Goal: Information Seeking & Learning: Learn about a topic

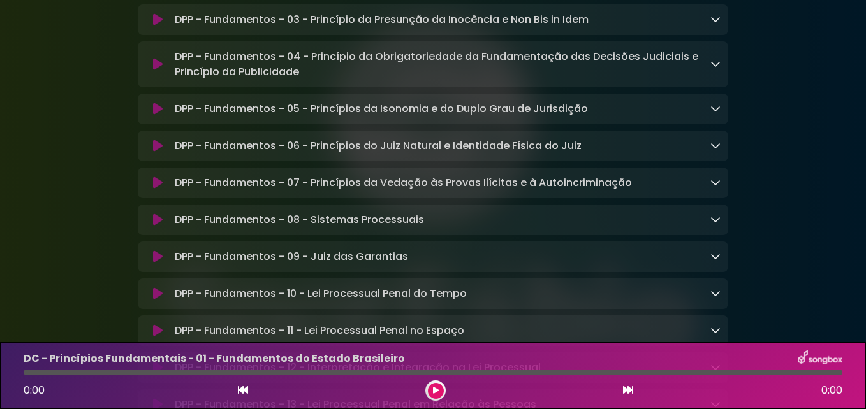
scroll to position [5418, 0]
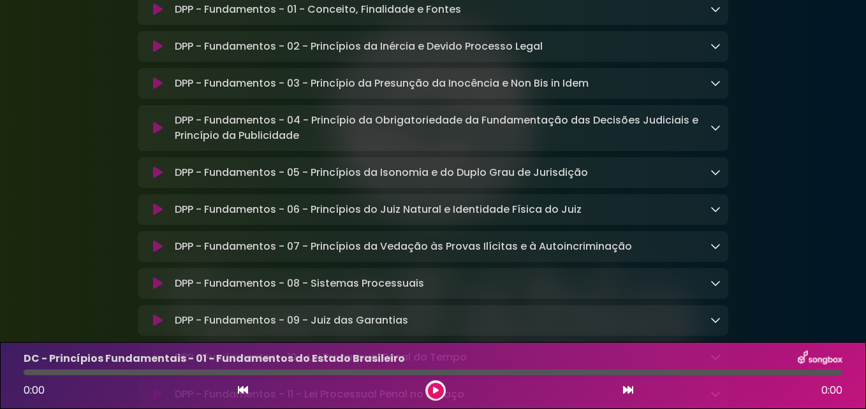
click at [157, 16] on icon at bounding box center [158, 9] width 10 height 13
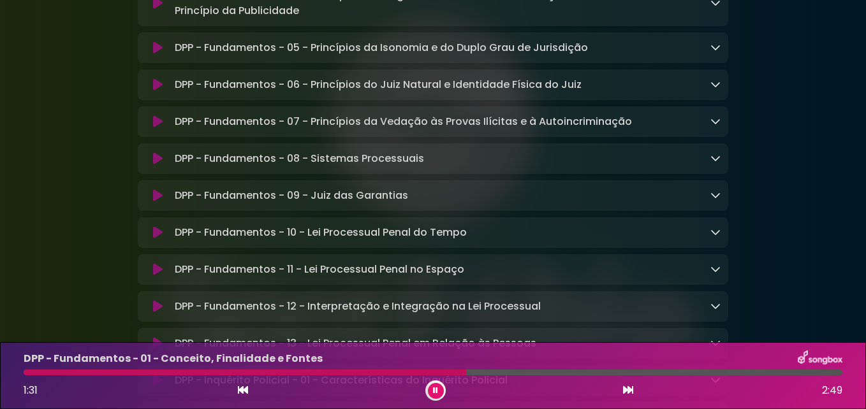
scroll to position [5609, 0]
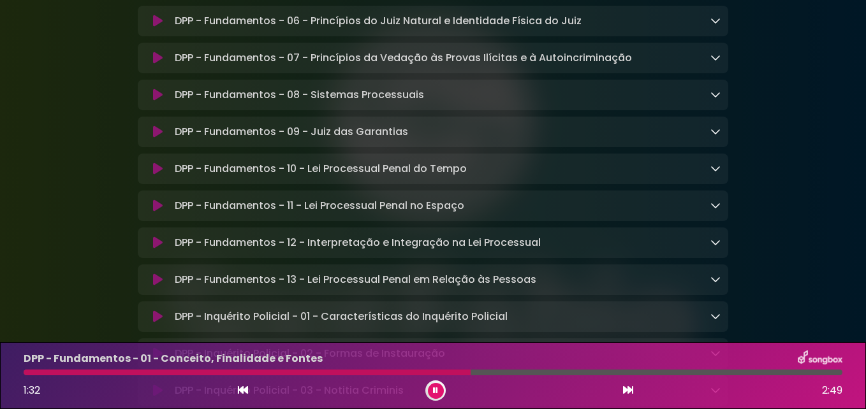
click at [713, 136] on icon at bounding box center [715, 131] width 10 height 10
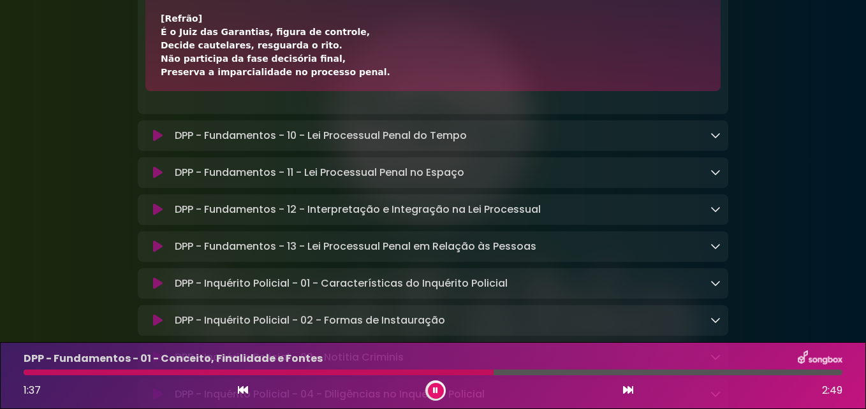
scroll to position [0, 0]
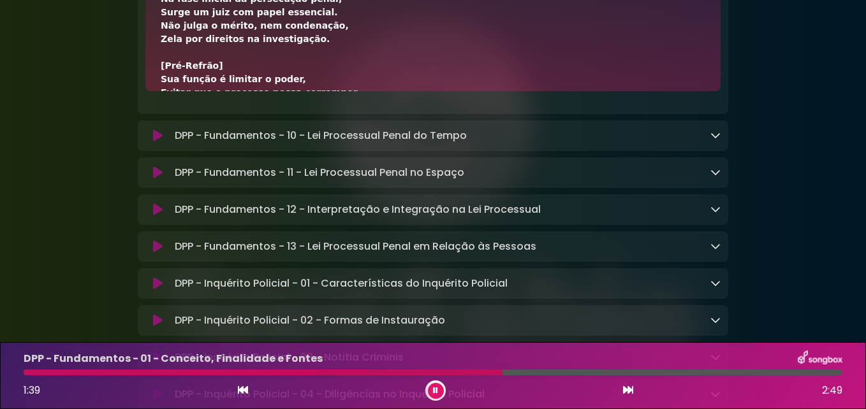
drag, startPoint x: 340, startPoint y: 162, endPoint x: 172, endPoint y: 33, distance: 211.8
click at [172, 33] on div "DPP - Fundamentos - 09 - Juiz das Garantias Loading Track... Name Email" at bounding box center [433, 19] width 590 height 189
copy div "LOR - Ipsumdolors - 21 - Amet con Adipiscin Elitsed Doeiu... Temp Incididu Utla…"
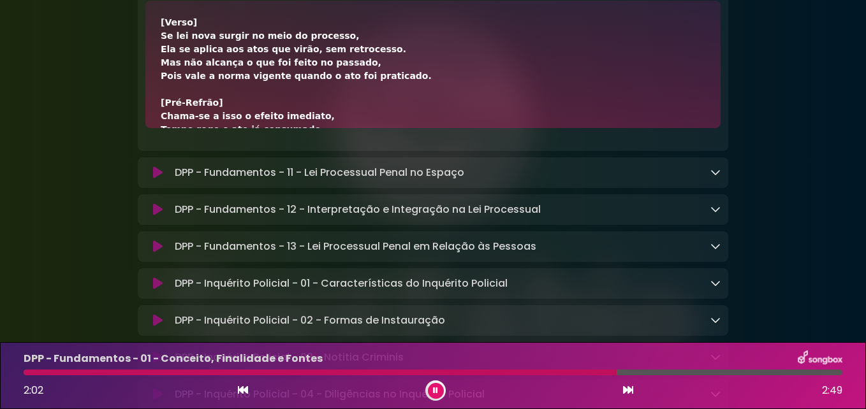
drag, startPoint x: 308, startPoint y: 201, endPoint x: 175, endPoint y: 71, distance: 185.3
click at [175, 71] on div "DPP - Fundamentos - 10 - Lei Processual Penal do Tempo Loading Track..." at bounding box center [433, 56] width 590 height 189
copy div "LOR - Ipsumdolors - 69 - Ame Consectetu Adipi el Seddo Eiusmod Tempo... Inci Ut…"
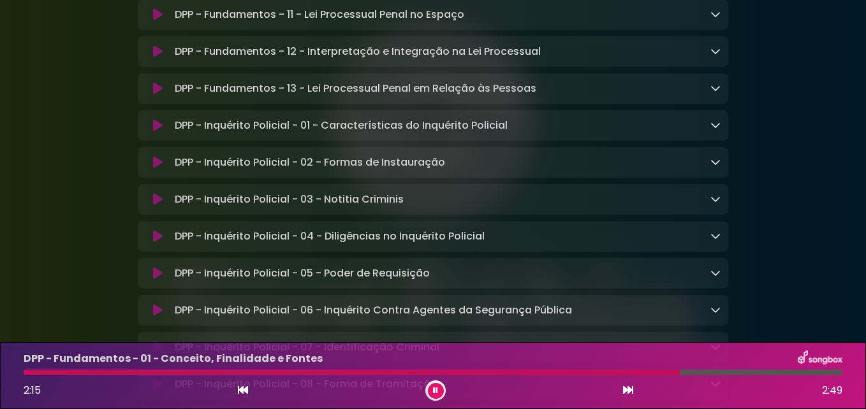
click at [715, 19] on icon at bounding box center [715, 14] width 10 height 10
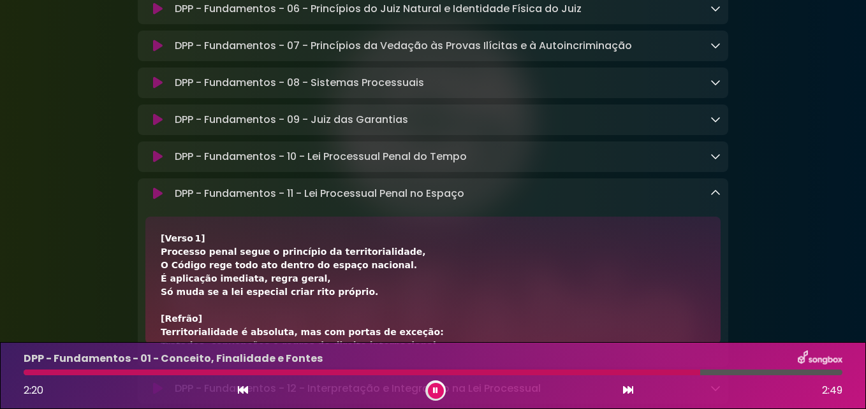
scroll to position [5566, 0]
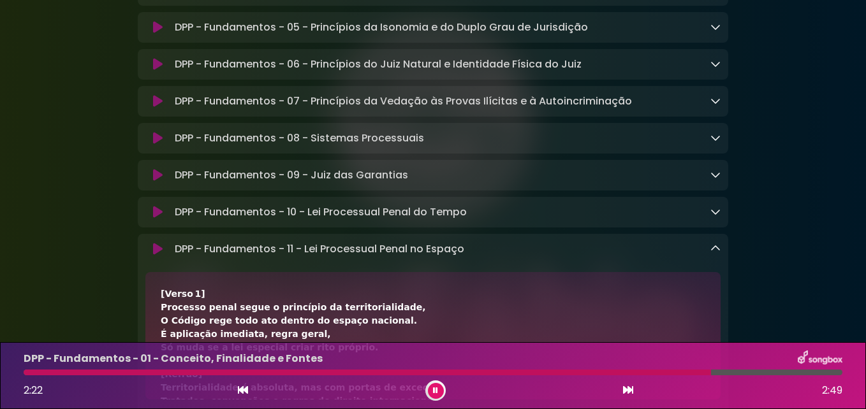
drag, startPoint x: 348, startPoint y: 52, endPoint x: 173, endPoint y: 337, distance: 335.1
click at [173, 337] on div "DPP - Fundamentos - 11 - Lei Processual Penal no Espaço Loading Track..." at bounding box center [433, 328] width 590 height 189
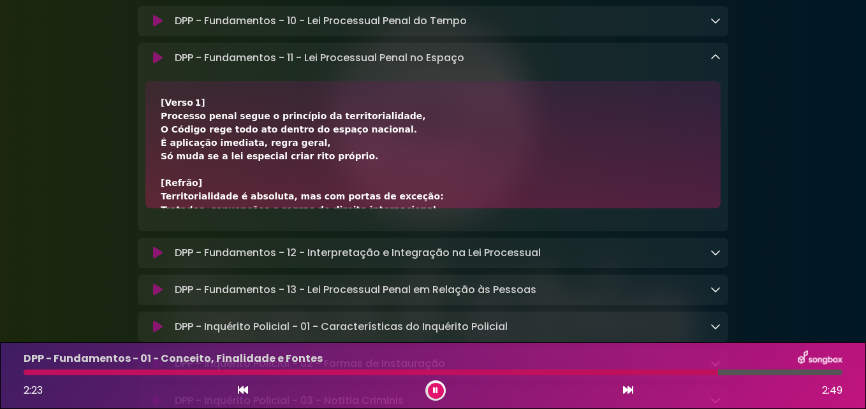
scroll to position [5821, 0]
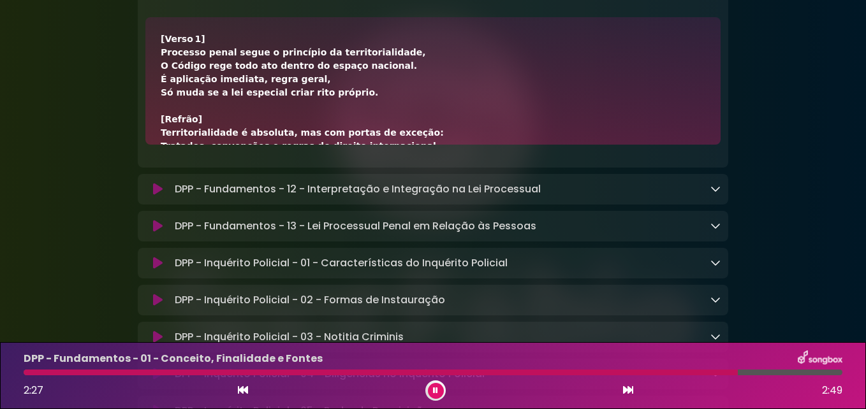
copy div "LOR - Ipsumdolors - 46 - Ame Consectetu Adipi el Seddoe Tempori Utlab... Etdo M…"
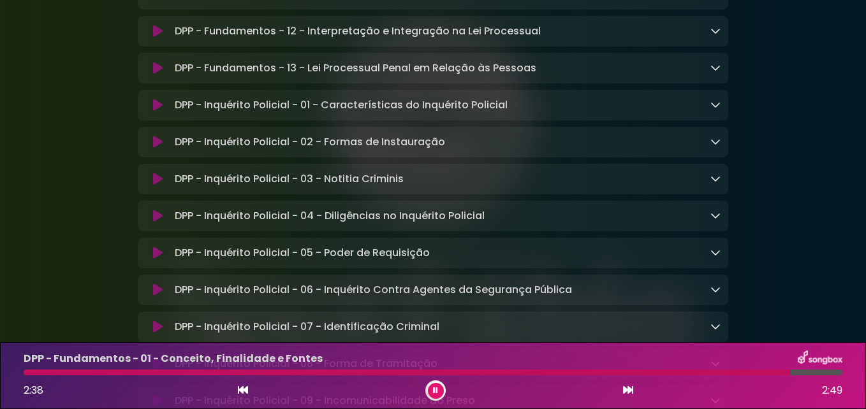
click at [716, 36] on icon at bounding box center [715, 30] width 10 height 10
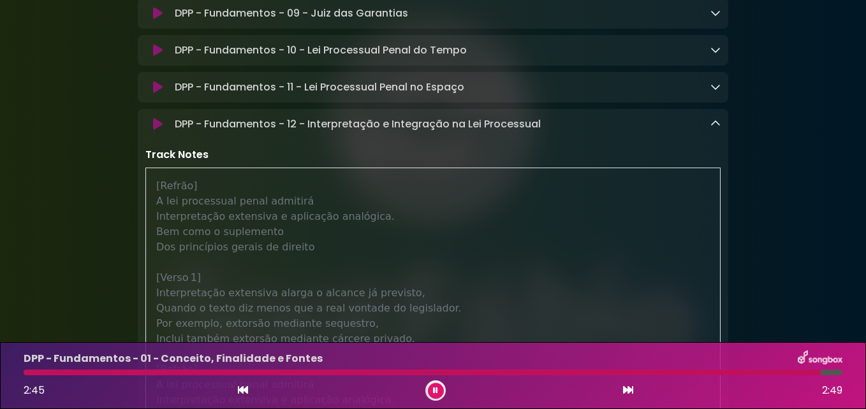
scroll to position [5712, 0]
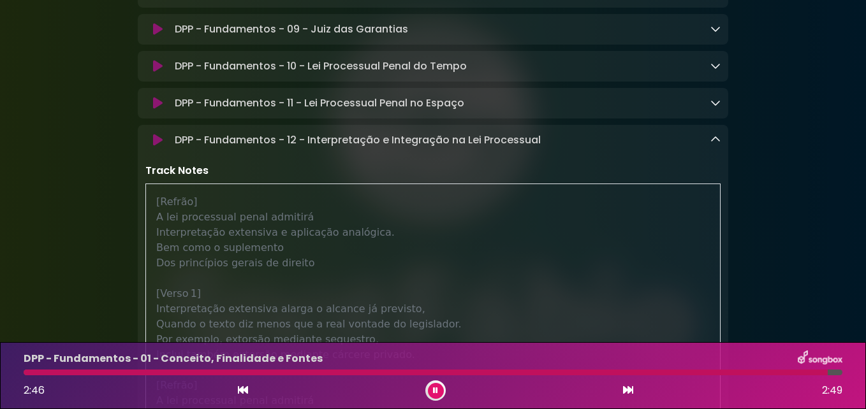
drag, startPoint x: 299, startPoint y: 193, endPoint x: 175, endPoint y: 234, distance: 130.2
copy div "LOR - Ipsumdolors - 84 - Ametconsectet a Elitseddoe te Inc Utlaboreet Dolorem A…"
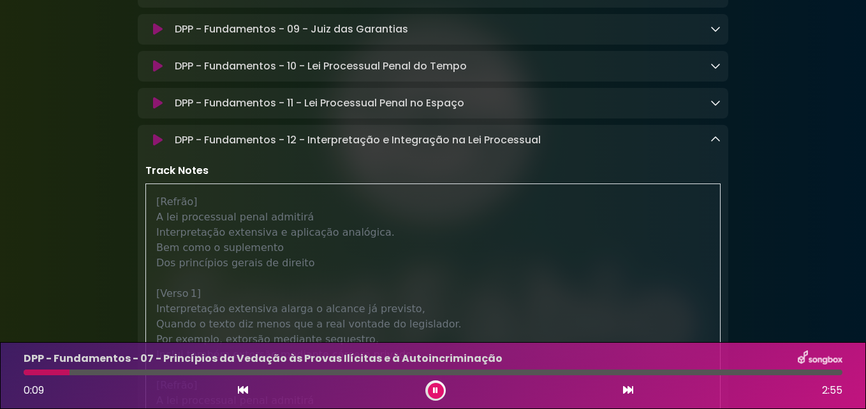
scroll to position [5710, 0]
click at [434, 395] on button at bounding box center [436, 391] width 16 height 16
click at [439, 388] on button at bounding box center [436, 391] width 16 height 16
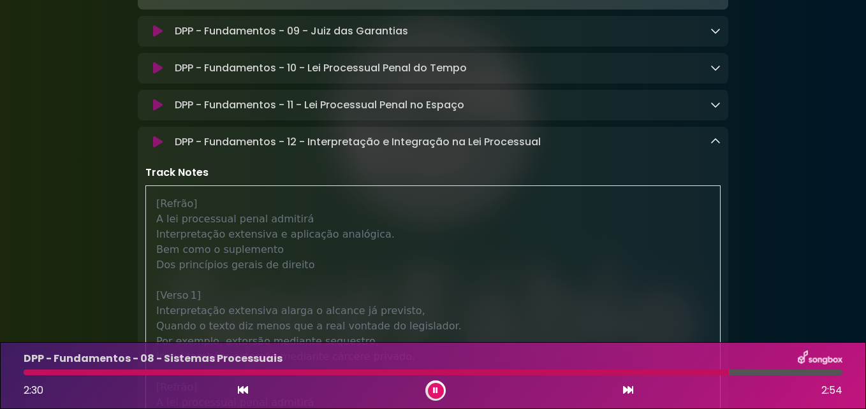
click at [715, 147] on icon at bounding box center [715, 141] width 10 height 10
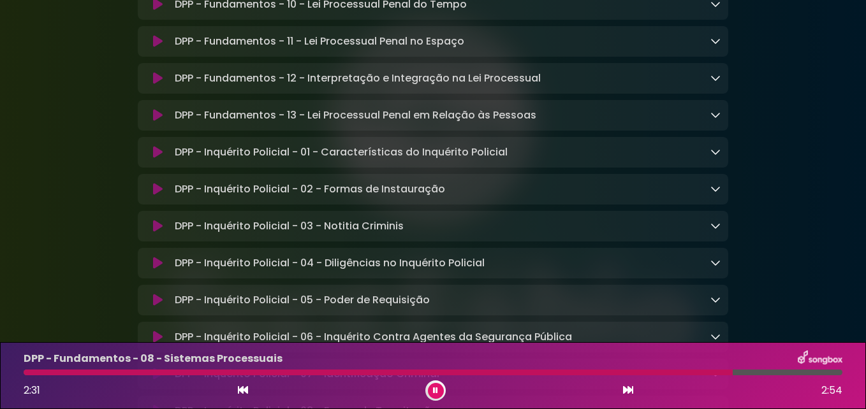
scroll to position [5837, 0]
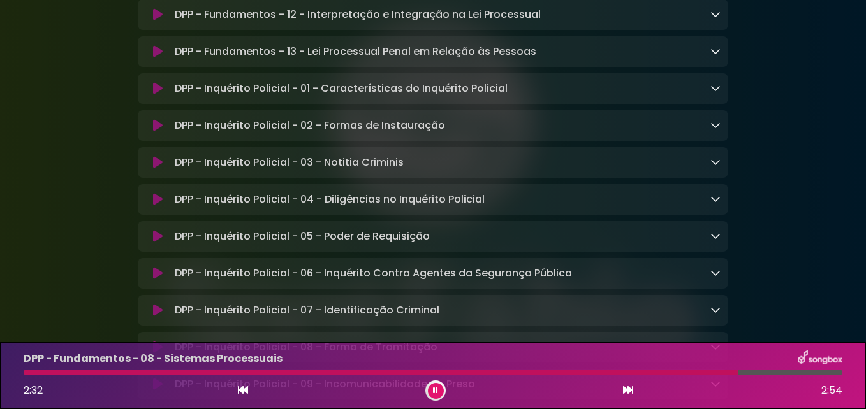
click at [718, 56] on icon at bounding box center [715, 51] width 10 height 10
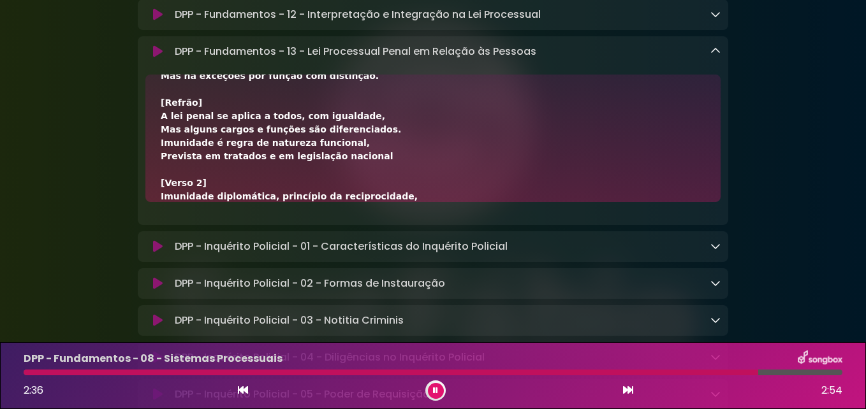
scroll to position [0, 0]
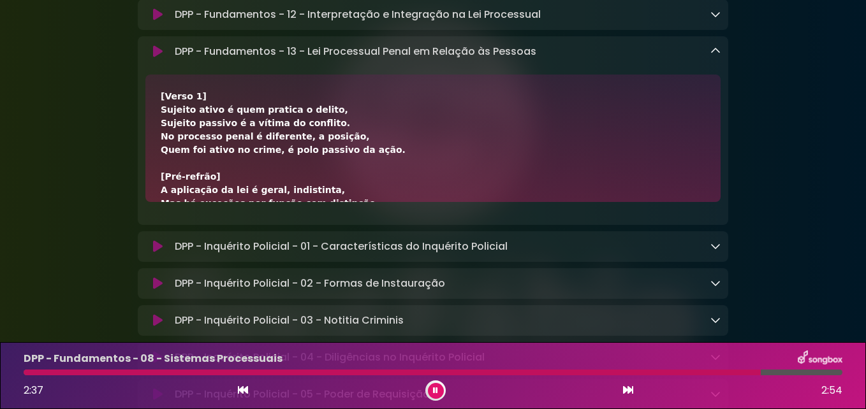
drag, startPoint x: 345, startPoint y: 275, endPoint x: 172, endPoint y: 150, distance: 213.7
click at [171, 150] on div "DPP - Fundamentos - 13 - Lei Processual Penal em Relação às Pessoas Loading Tra…" at bounding box center [433, 130] width 590 height 189
copy div "LOR - Ipsumdolors - 95 - Ame Consectetu Adipi el Seddoei te Incidid Utlabor Etd…"
click at [720, 56] on icon at bounding box center [715, 51] width 10 height 10
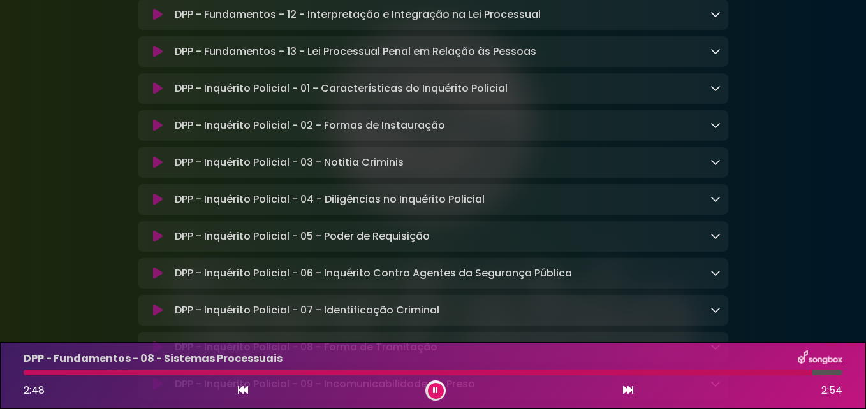
click at [715, 93] on icon at bounding box center [715, 88] width 10 height 10
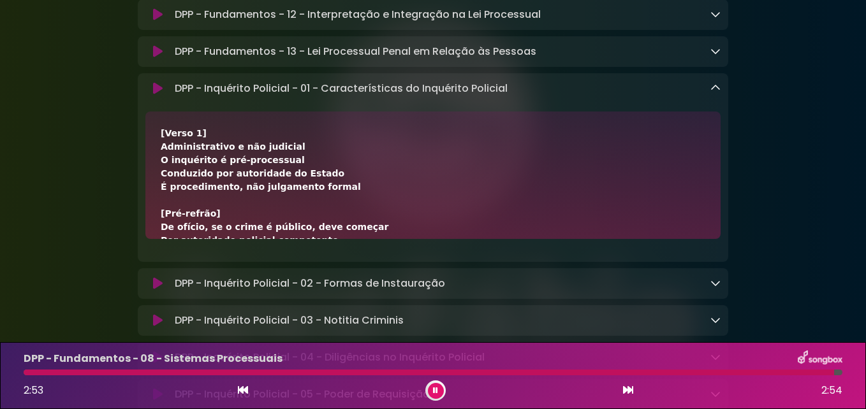
drag, startPoint x: 365, startPoint y: 317, endPoint x: 172, endPoint y: 187, distance: 232.5
click at [172, 187] on div "DPP - Inquérito Policial - 01 - Características do Inquérito Policial Loading T…" at bounding box center [433, 167] width 590 height 189
copy div "LOR - Ipsumdolo Sitametc - 40 - Adipiscingelits do Eiusmodte Incididu Utlabor E…"
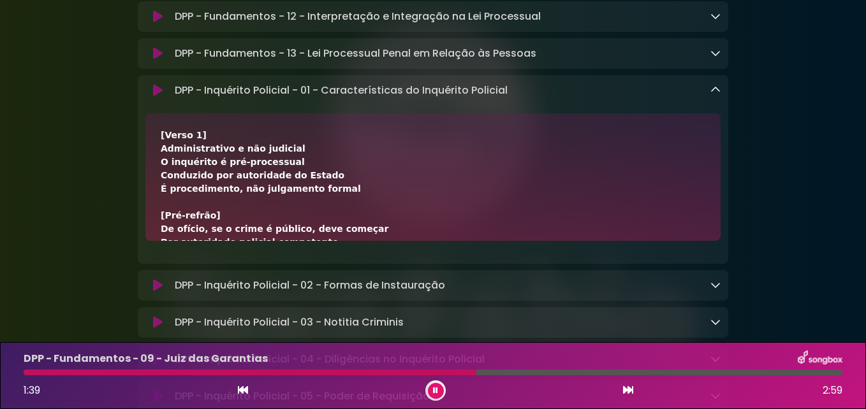
scroll to position [5836, 0]
click at [717, 94] on icon at bounding box center [715, 89] width 10 height 10
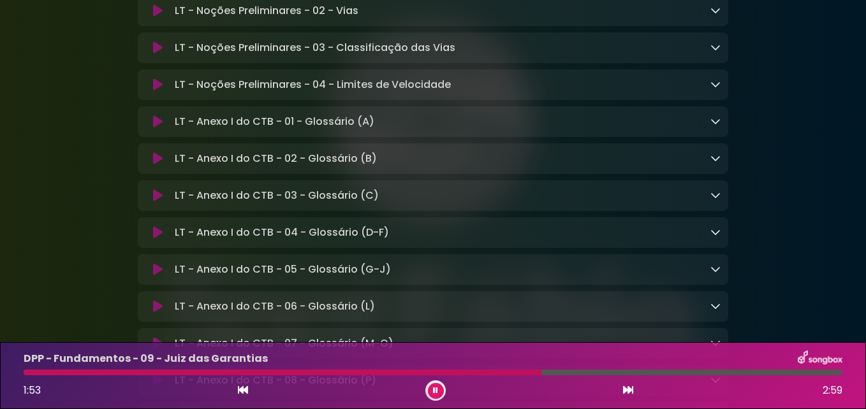
scroll to position [9278, 0]
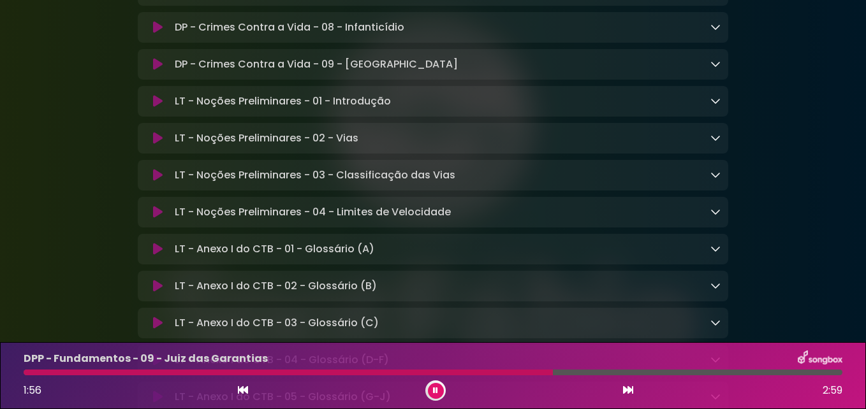
click at [714, 106] on icon at bounding box center [715, 101] width 10 height 10
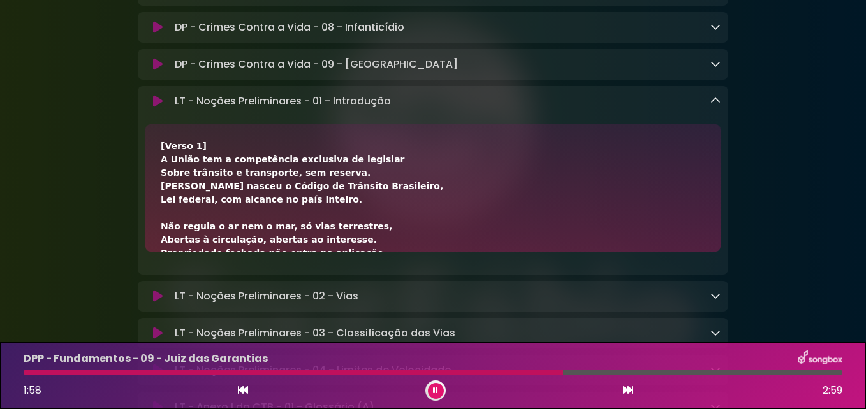
click at [181, 109] on p "LT - Noções Preliminares - 01 - Introdução Loading Track..." at bounding box center [283, 101] width 216 height 15
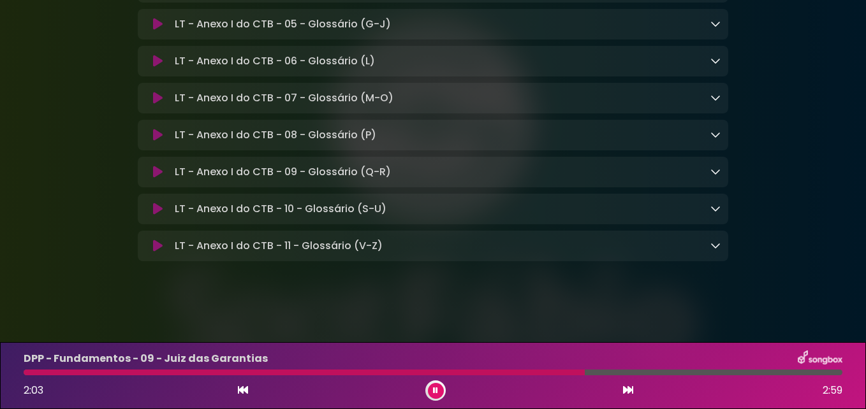
scroll to position [9974, 0]
click at [713, 245] on icon at bounding box center [715, 245] width 10 height 10
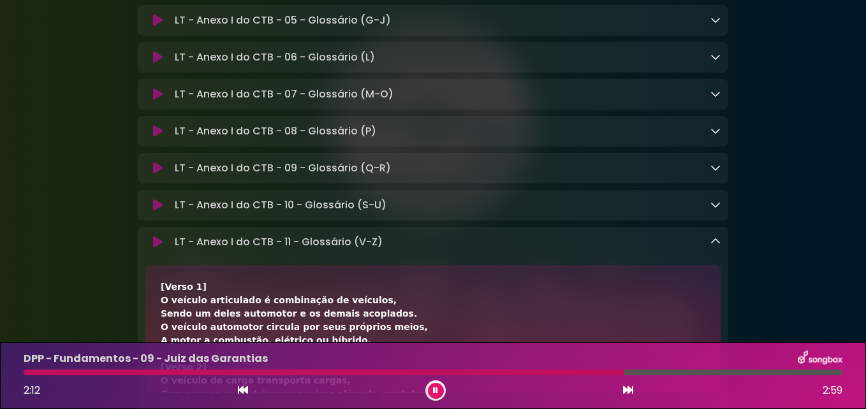
scroll to position [9877, 0]
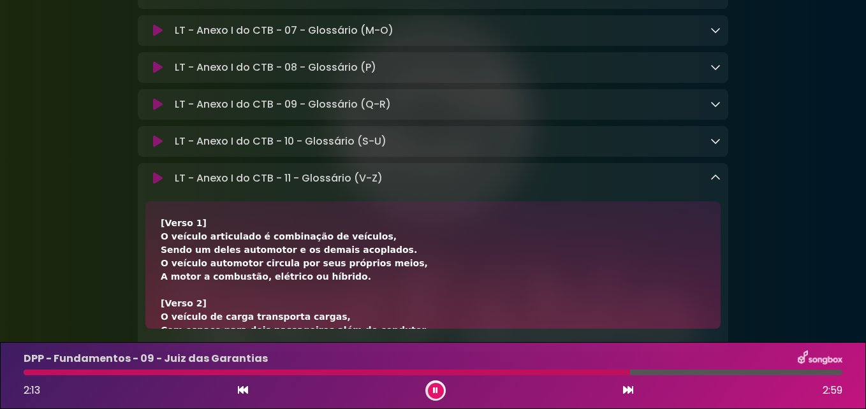
click at [713, 146] on icon at bounding box center [715, 141] width 10 height 10
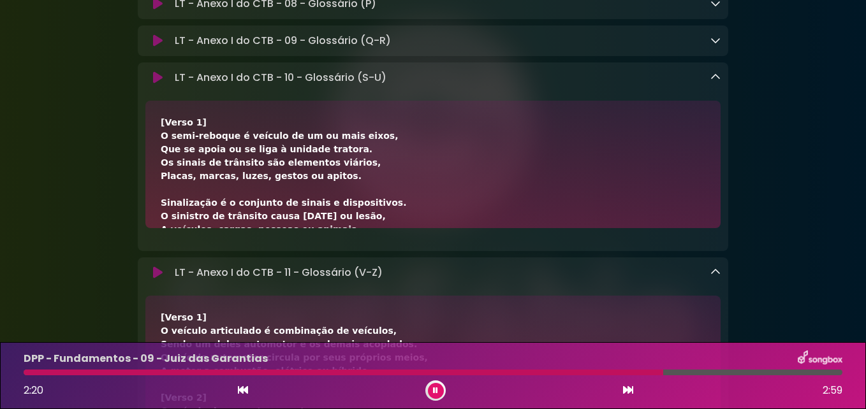
scroll to position [10004, 0]
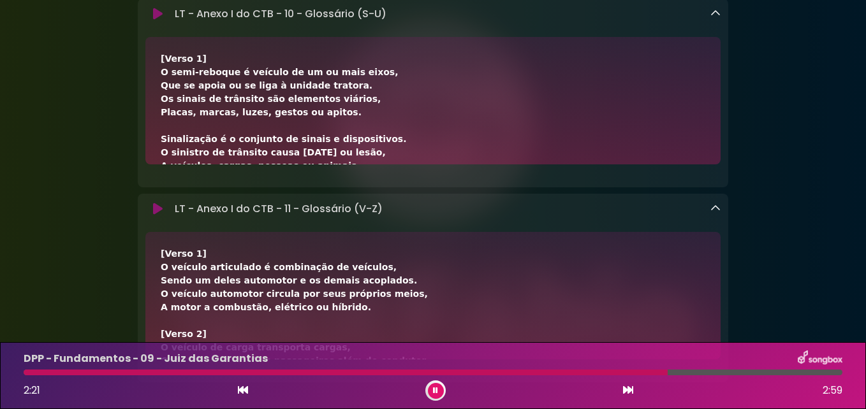
click at [718, 18] on icon at bounding box center [715, 13] width 10 height 10
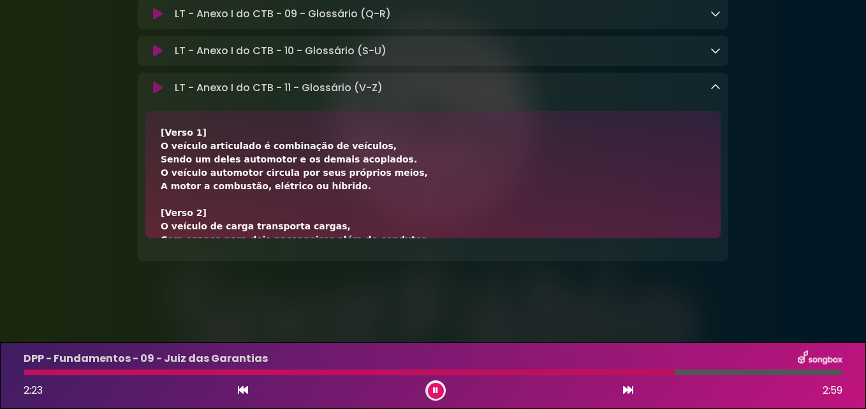
click at [715, 92] on icon at bounding box center [715, 87] width 10 height 10
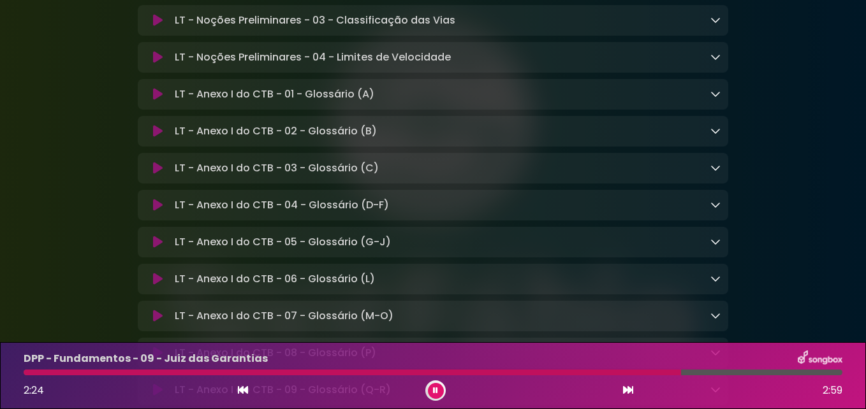
scroll to position [9464, 0]
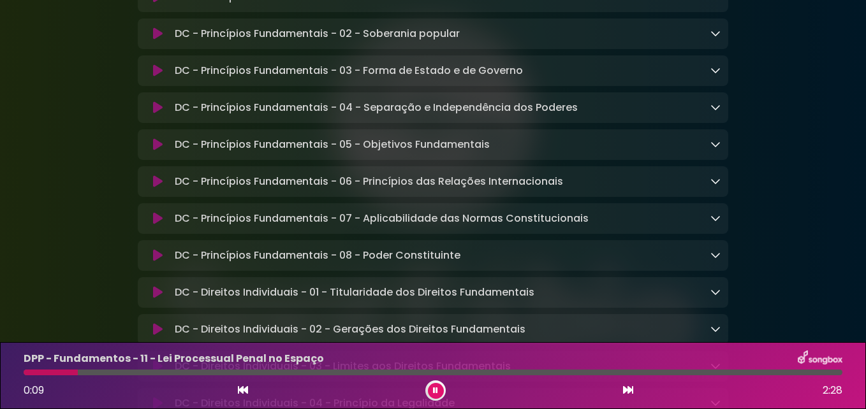
scroll to position [127, 0]
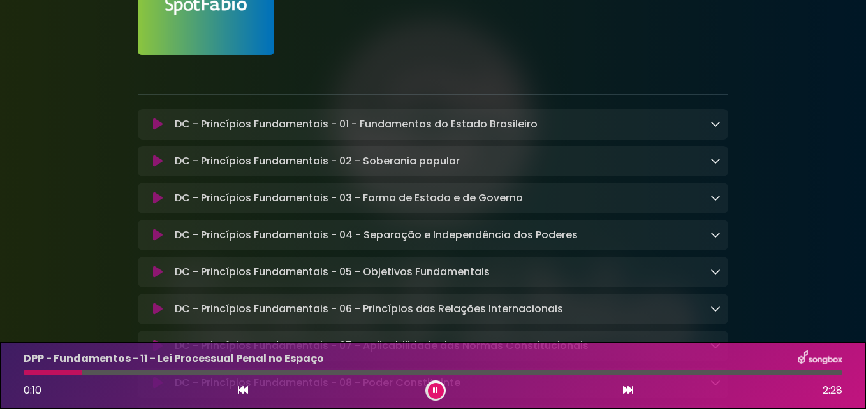
click at [157, 124] on icon at bounding box center [158, 124] width 10 height 13
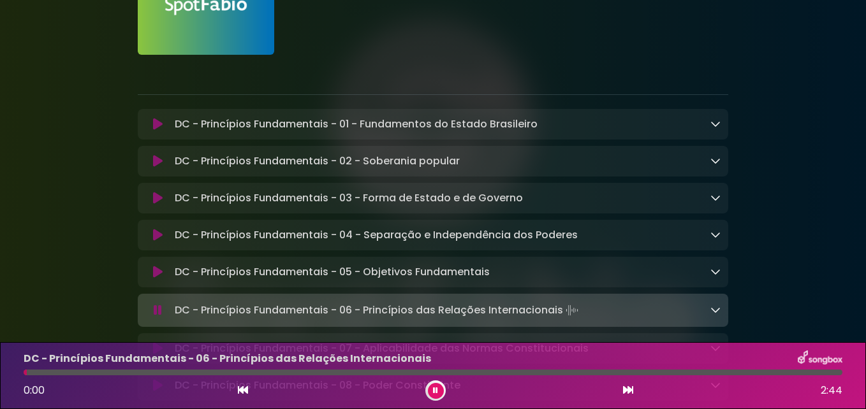
click at [439, 393] on button at bounding box center [436, 391] width 16 height 16
